Goal: Information Seeking & Learning: Find specific page/section

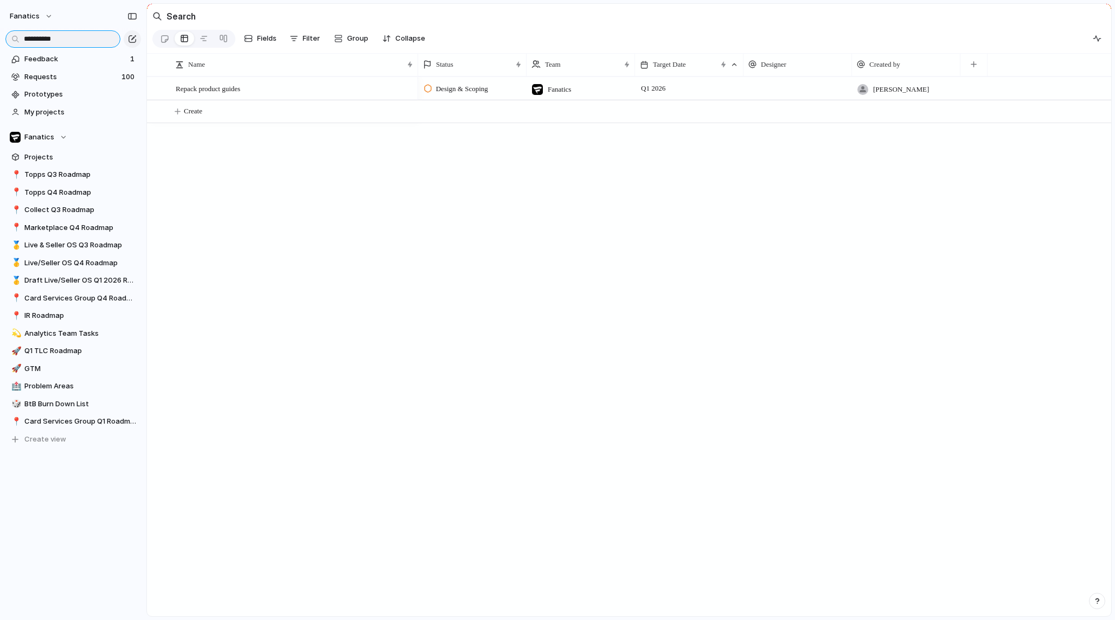
click at [70, 37] on input "**********" at bounding box center [62, 38] width 115 height 17
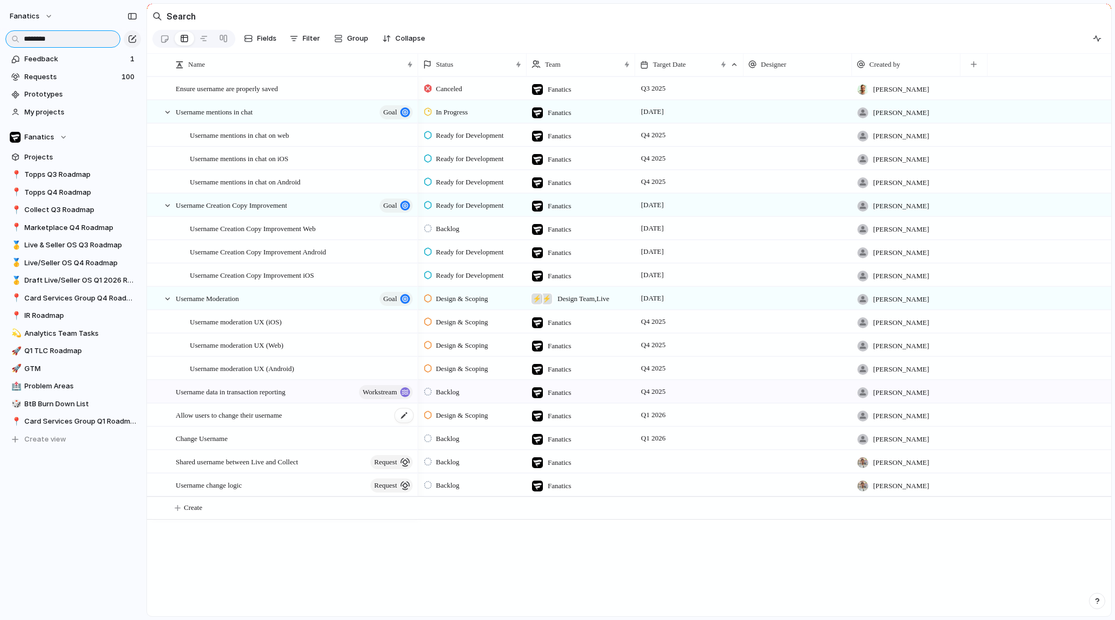
type input "********"
click at [255, 417] on span "Allow users to change their username" at bounding box center [229, 414] width 106 height 12
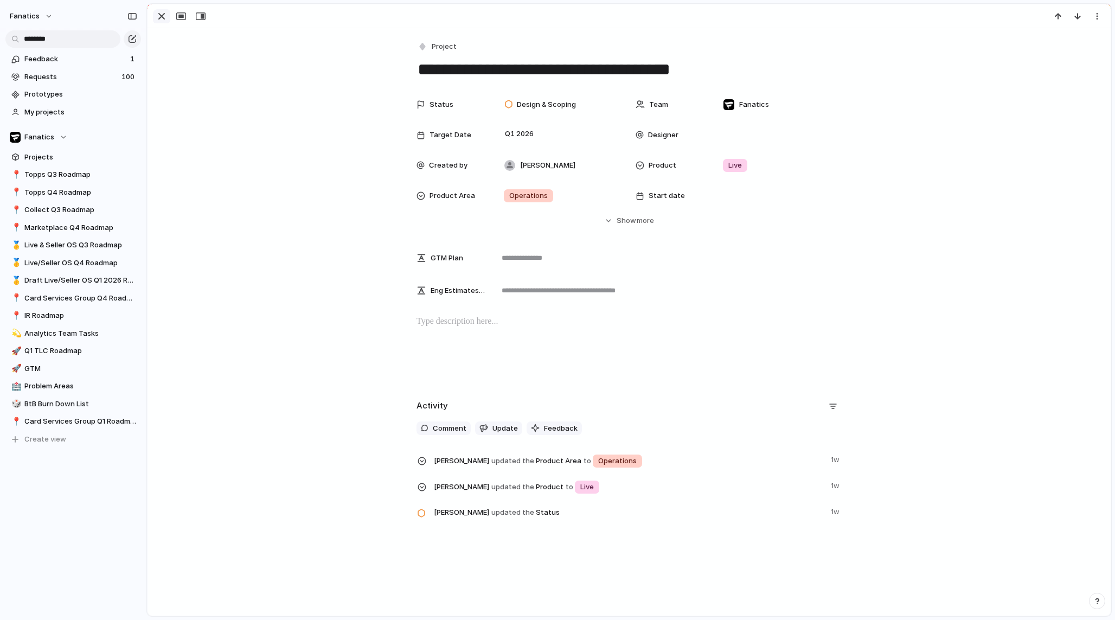
click at [158, 16] on div "button" at bounding box center [161, 16] width 13 height 13
